Goal: Find specific page/section: Find specific page/section

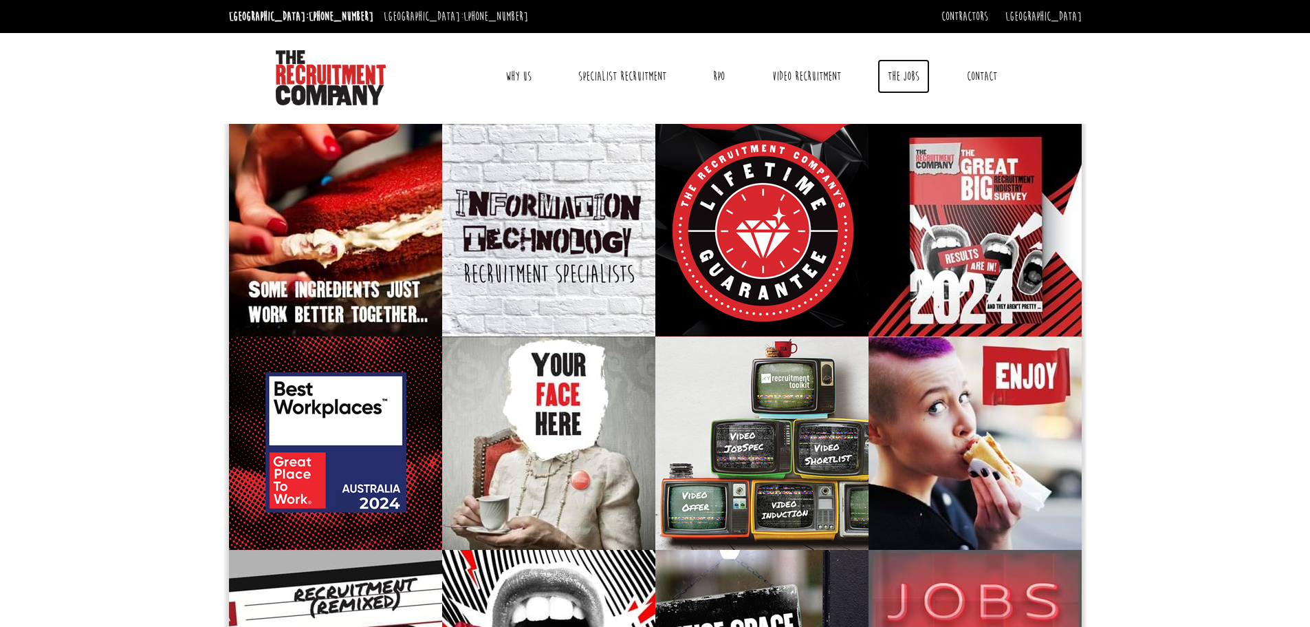
click at [913, 78] on link "The Jobs" at bounding box center [904, 76] width 52 height 34
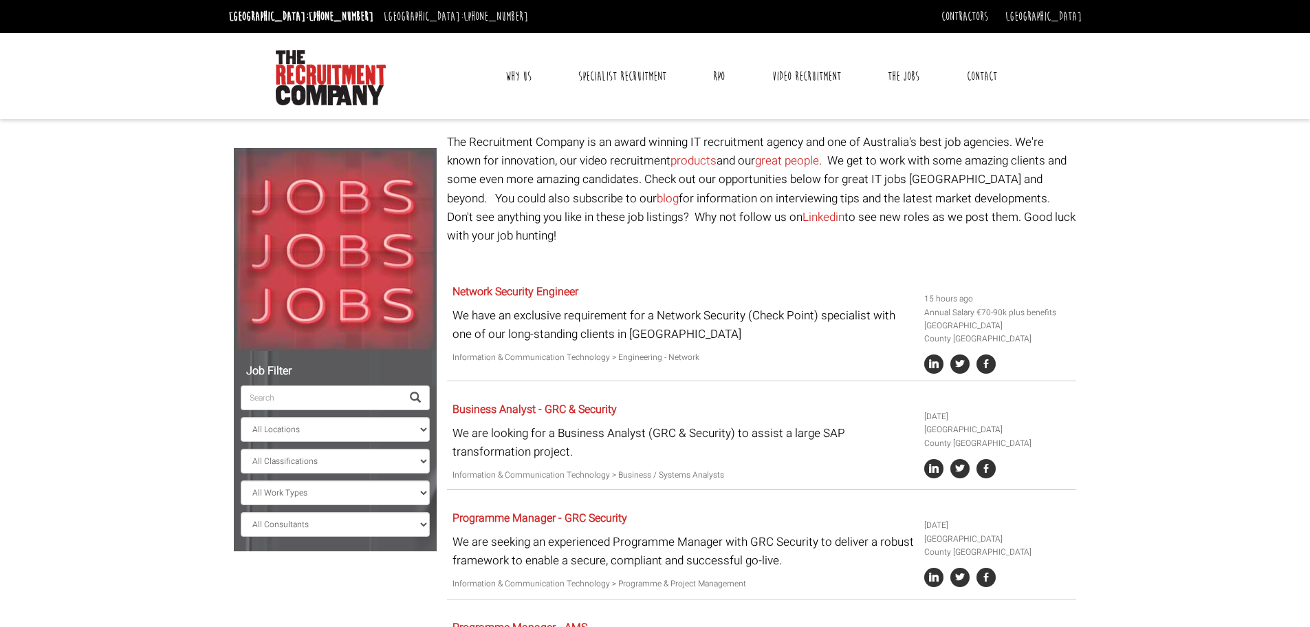
click at [351, 406] on input "search" at bounding box center [321, 397] width 161 height 25
click at [347, 429] on select "All Locations Sydney Melbourne Ireland Sydney CBD Parramatta Circular Quay Nort…" at bounding box center [335, 429] width 189 height 25
